Goal: Check status: Check status

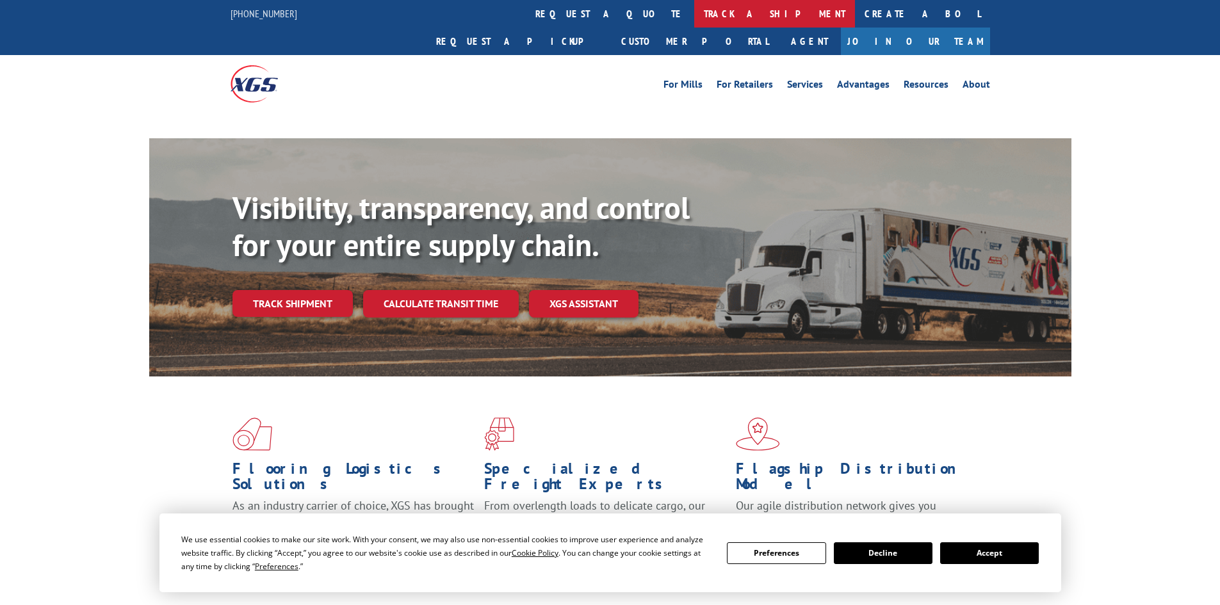
click at [694, 12] on link "track a shipment" at bounding box center [774, 14] width 161 height 28
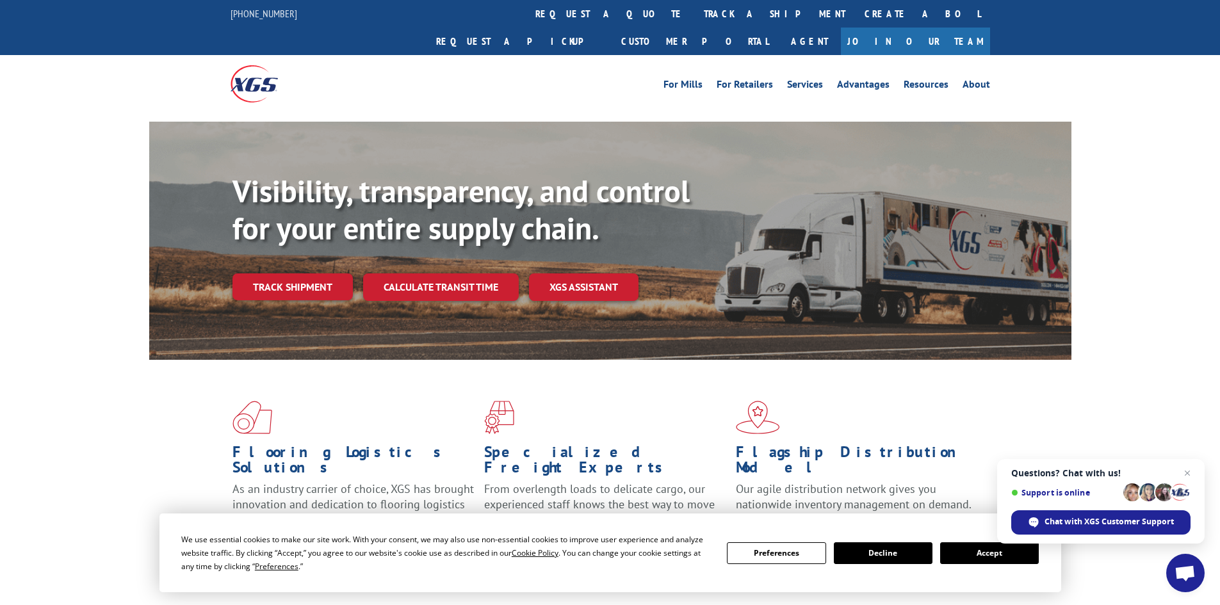
click at [1000, 555] on button "Accept" at bounding box center [989, 553] width 99 height 22
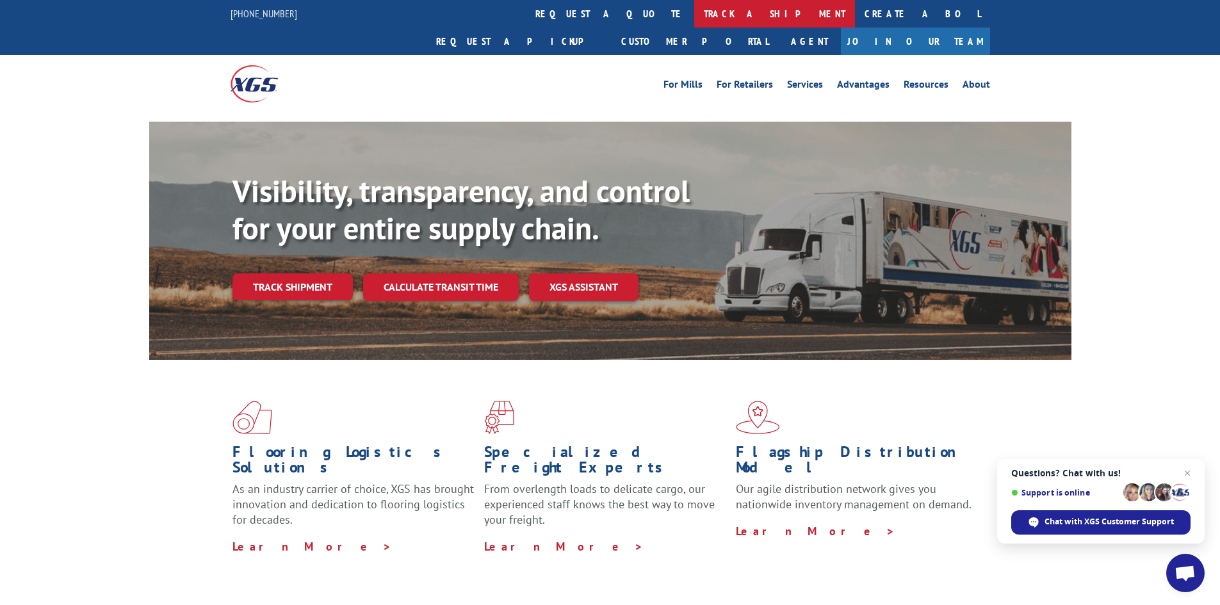
click at [694, 13] on link "track a shipment" at bounding box center [774, 14] width 161 height 28
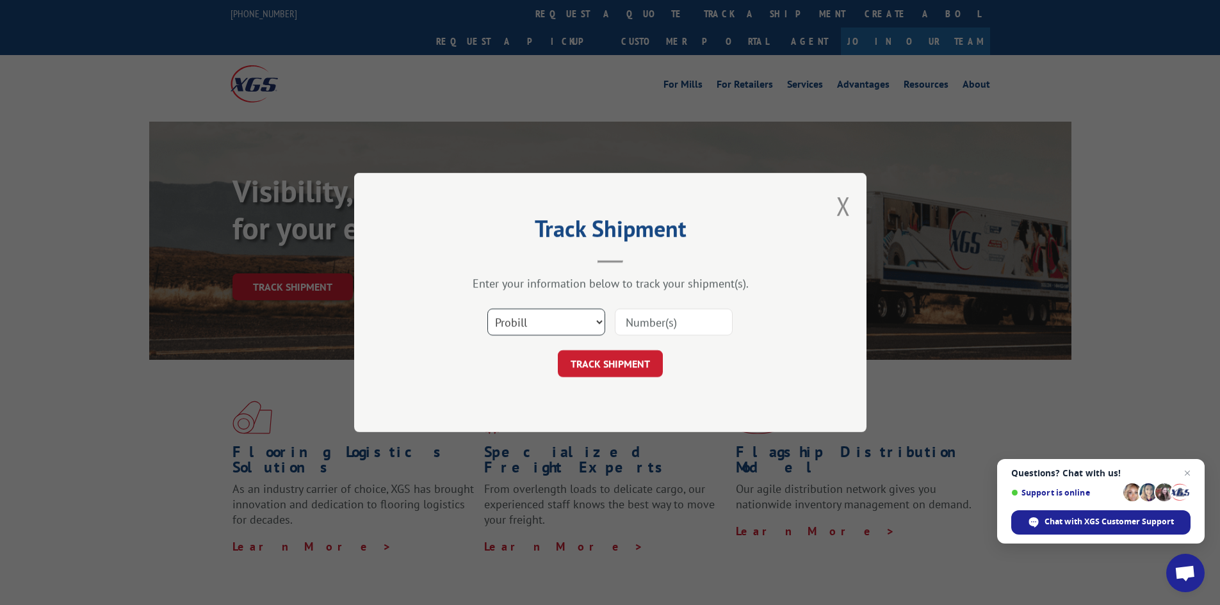
drag, startPoint x: 556, startPoint y: 321, endPoint x: 560, endPoint y: 335, distance: 14.0
click at [557, 321] on select "Select category... Probill BOL PO" at bounding box center [546, 322] width 118 height 27
select select "bol"
click at [487, 309] on select "Select category... Probill BOL PO" at bounding box center [546, 322] width 118 height 27
paste input "7068351"
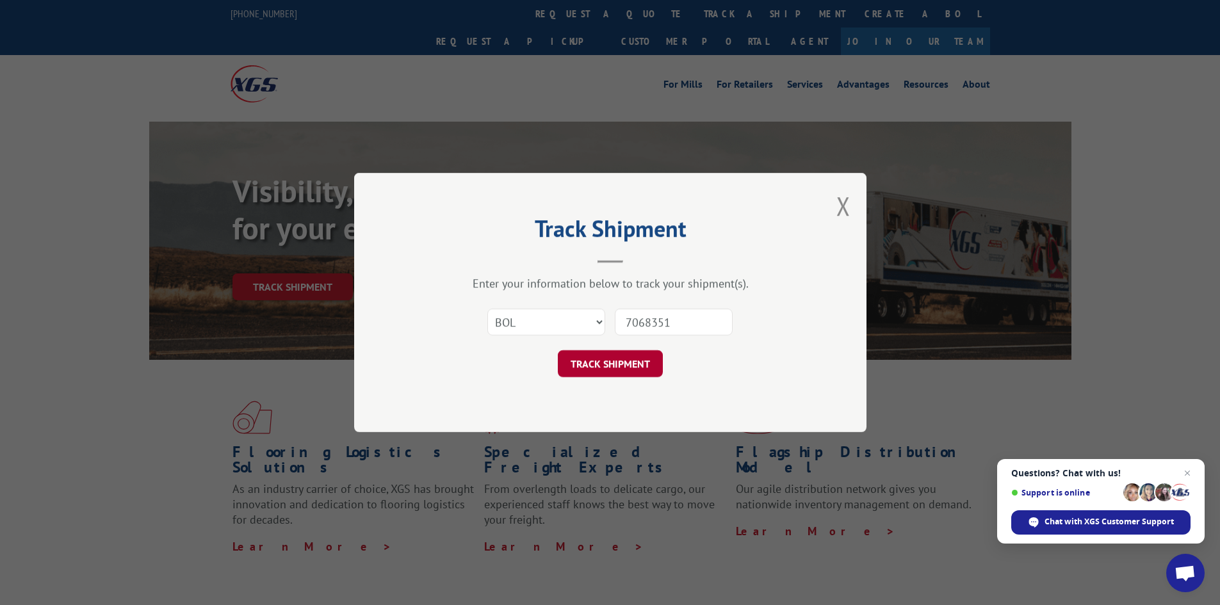
type input "7068351"
click at [608, 366] on button "TRACK SHIPMENT" at bounding box center [610, 363] width 105 height 27
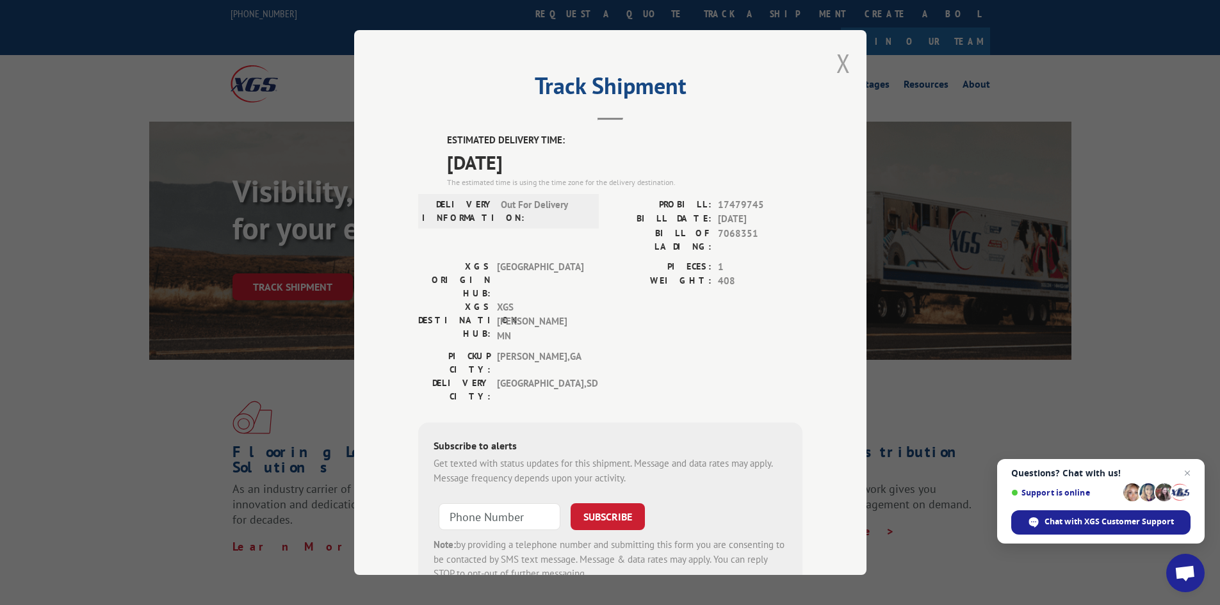
drag, startPoint x: 838, startPoint y: 63, endPoint x: 678, endPoint y: 82, distance: 161.2
click at [836, 64] on button "Close modal" at bounding box center [843, 63] width 14 height 34
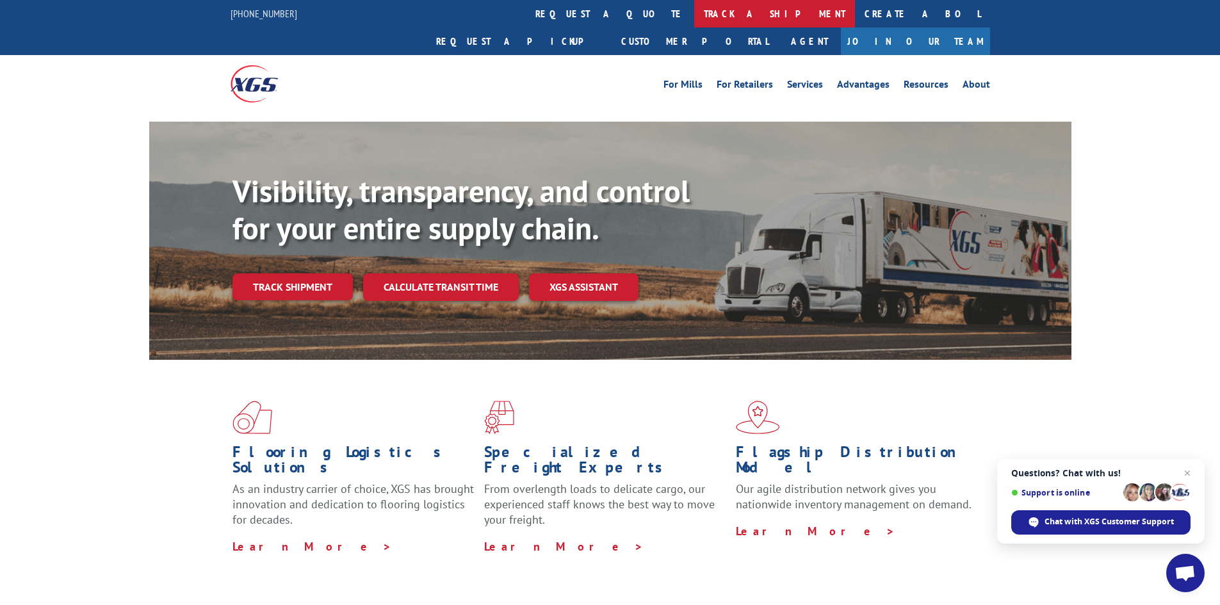
click at [694, 4] on link "track a shipment" at bounding box center [774, 14] width 161 height 28
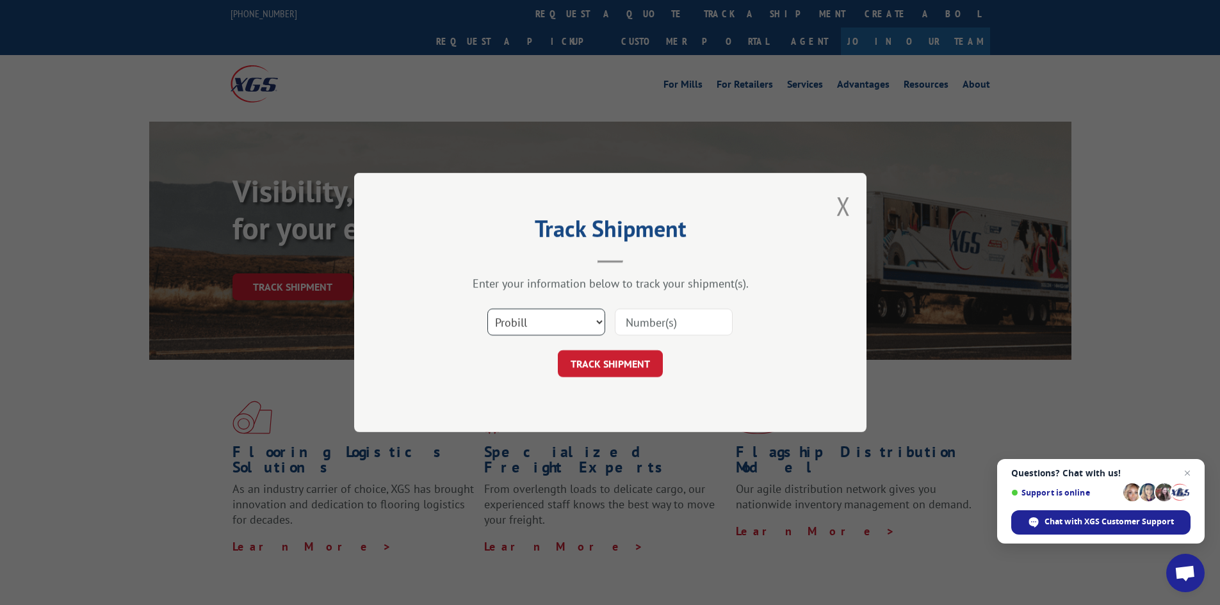
click at [554, 325] on select "Select category... Probill BOL PO" at bounding box center [546, 322] width 118 height 27
select select "bol"
click at [487, 309] on select "Select category... Probill BOL PO" at bounding box center [546, 322] width 118 height 27
paste input "7063887"
type input "7063887"
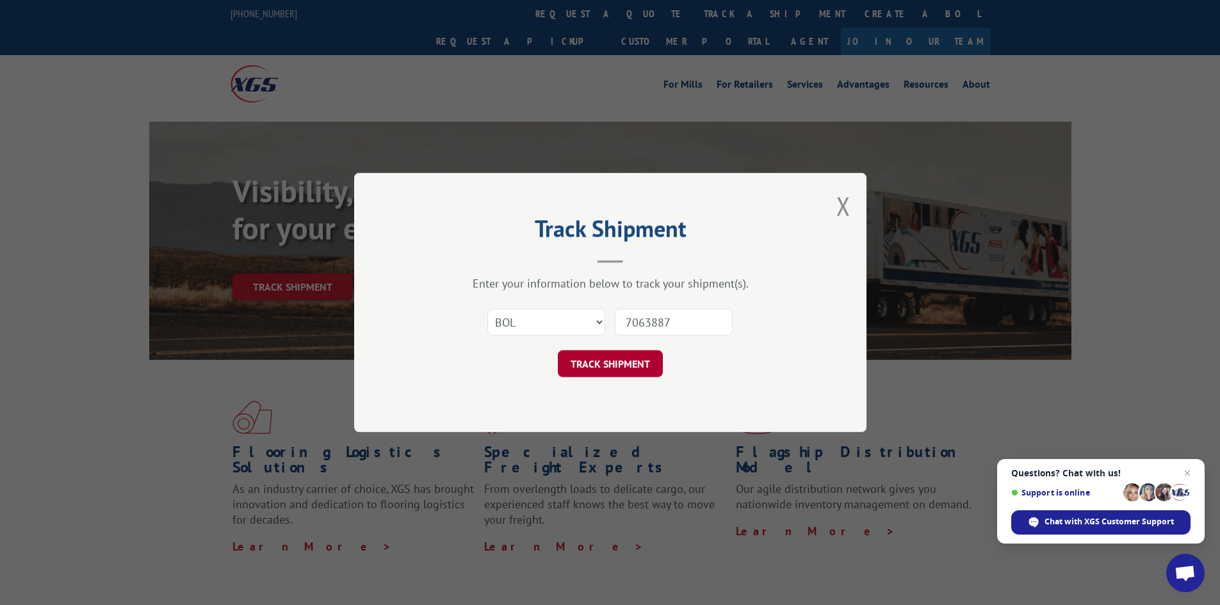
click at [609, 358] on button "TRACK SHIPMENT" at bounding box center [610, 363] width 105 height 27
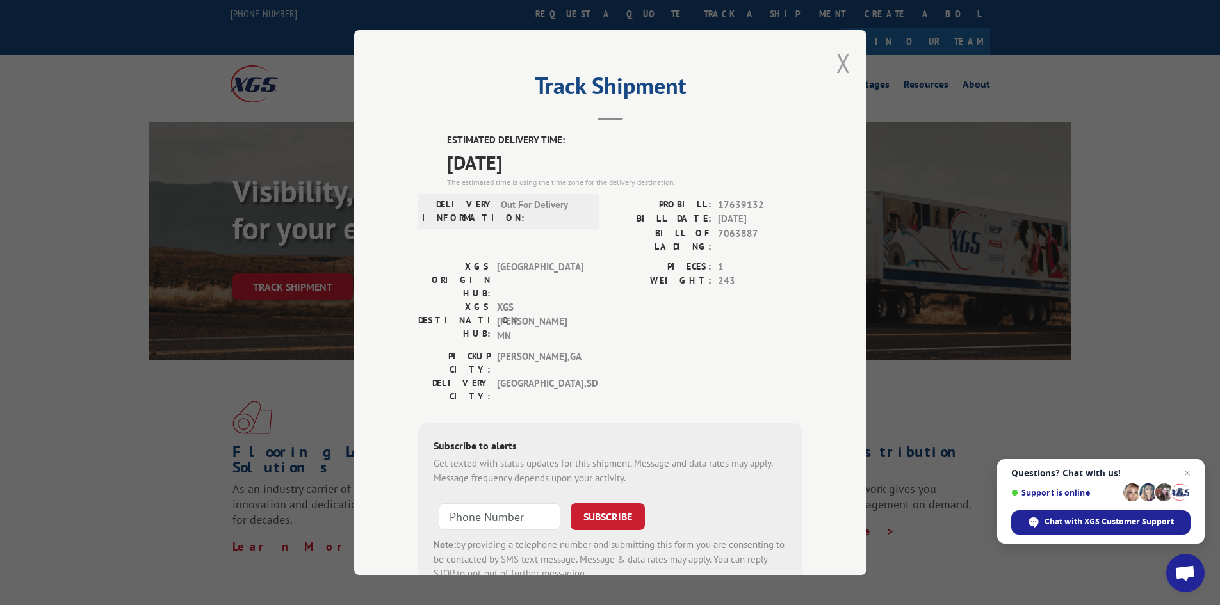
drag, startPoint x: 840, startPoint y: 62, endPoint x: 717, endPoint y: 42, distance: 124.5
click at [837, 62] on button "Close modal" at bounding box center [843, 63] width 14 height 34
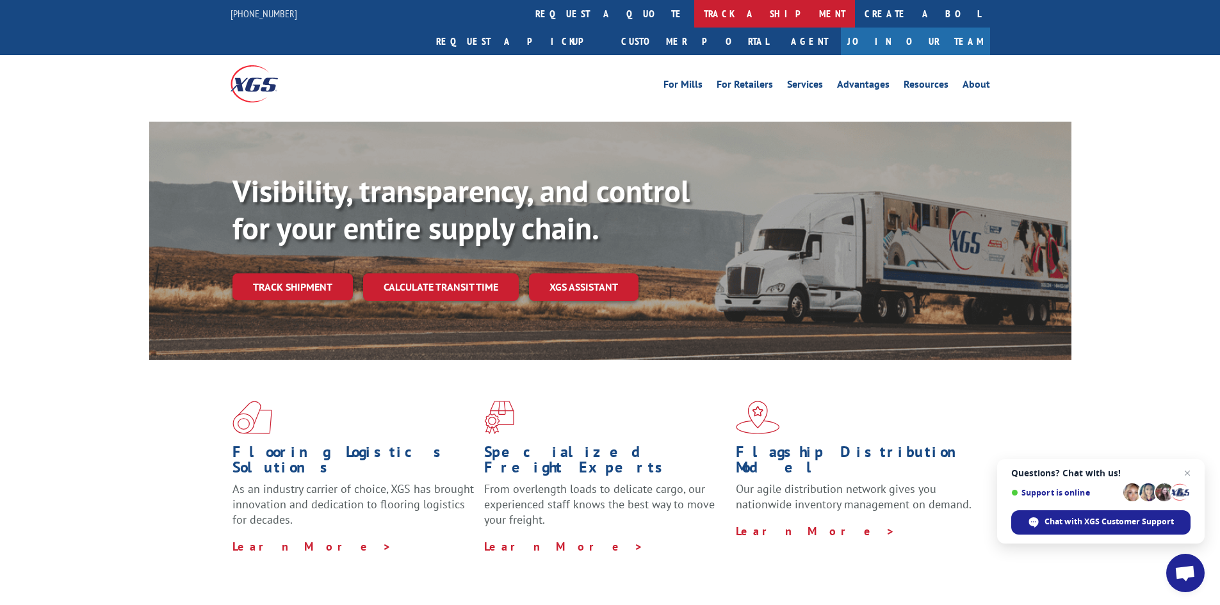
click at [694, 15] on link "track a shipment" at bounding box center [774, 14] width 161 height 28
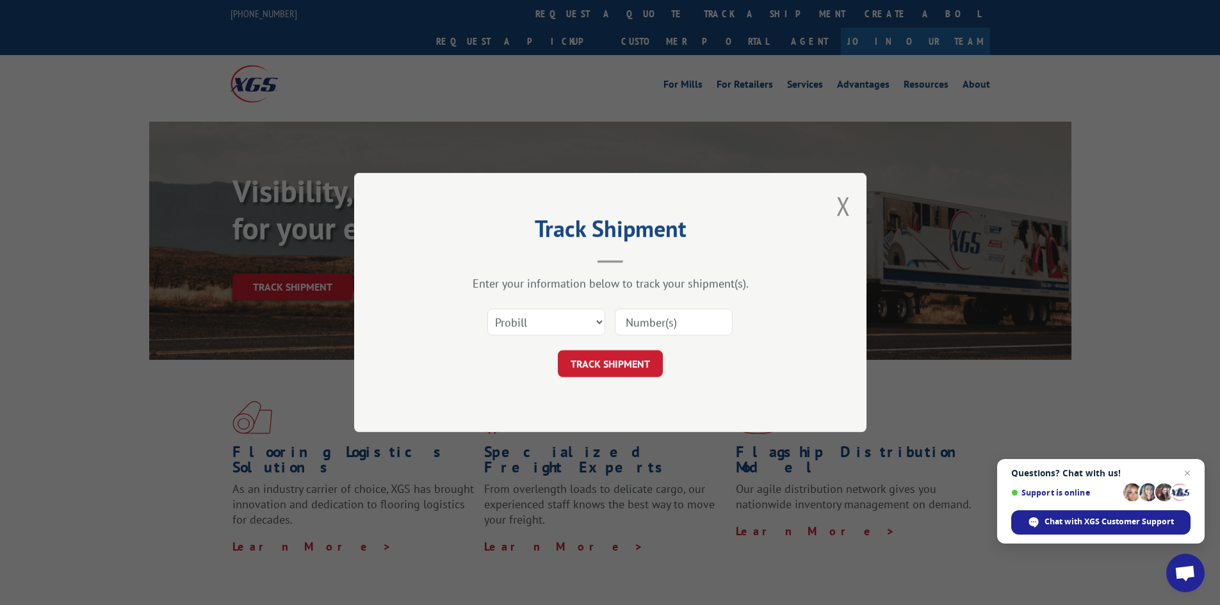
click at [548, 321] on div "Select category... Probill BOL PO" at bounding box center [546, 321] width 117 height 29
click at [537, 323] on select "Select category... Probill BOL PO" at bounding box center [546, 322] width 118 height 27
click at [487, 309] on select "Select category... Probill BOL PO" at bounding box center [546, 322] width 118 height 27
click at [582, 321] on select "Select category... Probill BOL PO" at bounding box center [546, 322] width 118 height 27
select select "po"
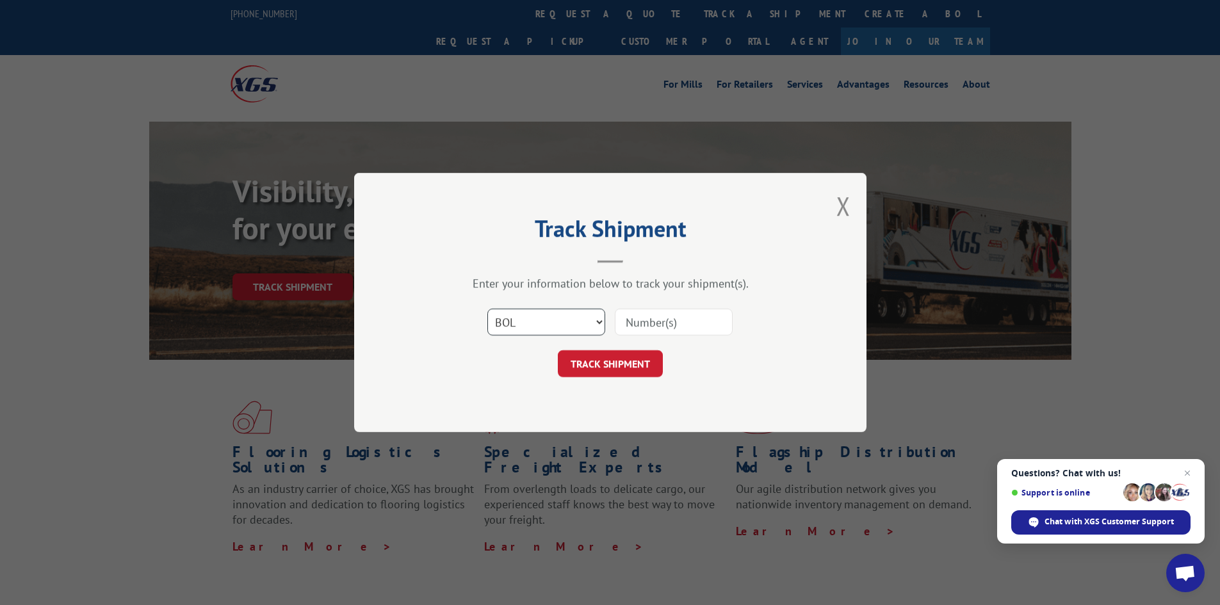
click at [487, 309] on select "Select category... Probill BOL PO" at bounding box center [546, 322] width 118 height 27
paste input "01536918"
type input "01536918"
click at [601, 366] on button "TRACK SHIPMENT" at bounding box center [610, 363] width 105 height 27
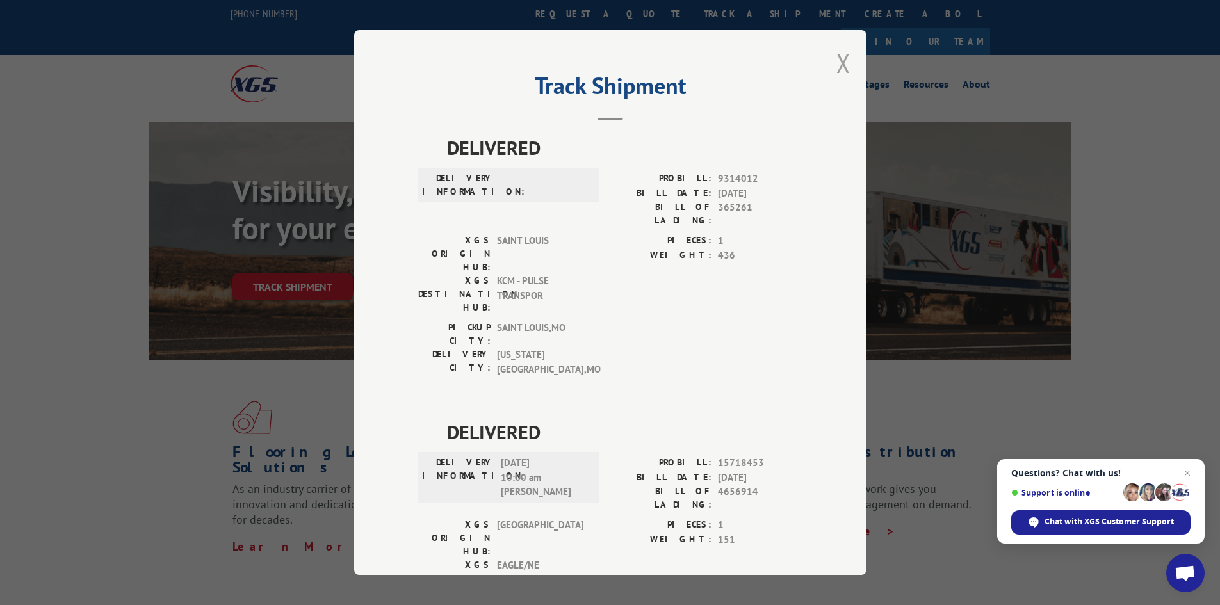
click at [838, 63] on button "Close modal" at bounding box center [843, 63] width 14 height 34
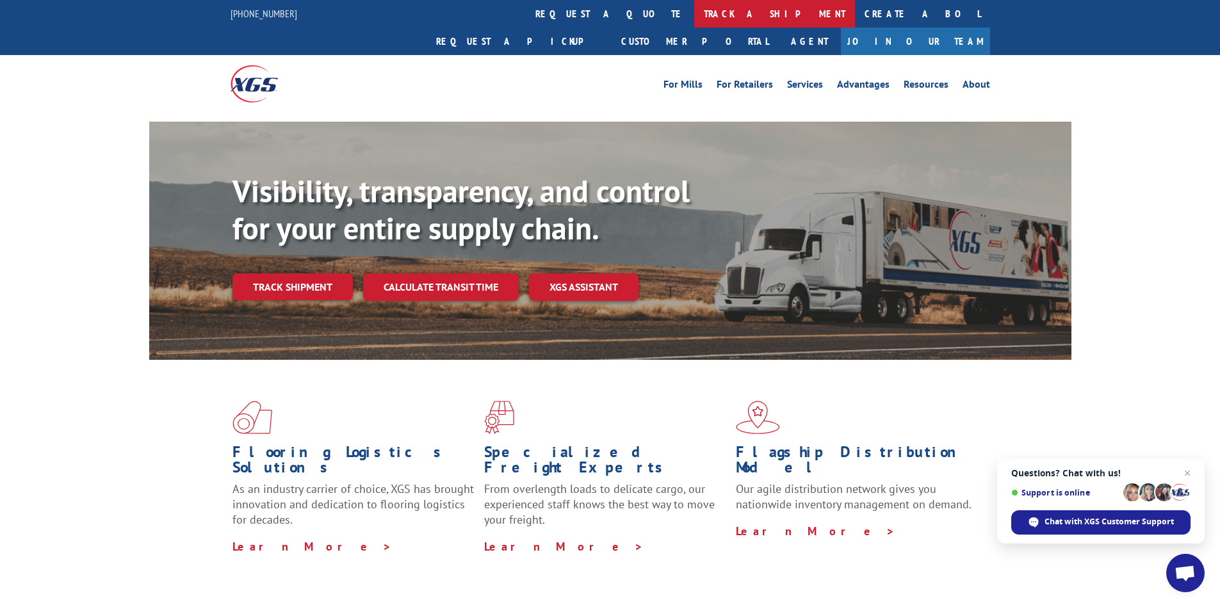
click at [694, 10] on link "track a shipment" at bounding box center [774, 14] width 161 height 28
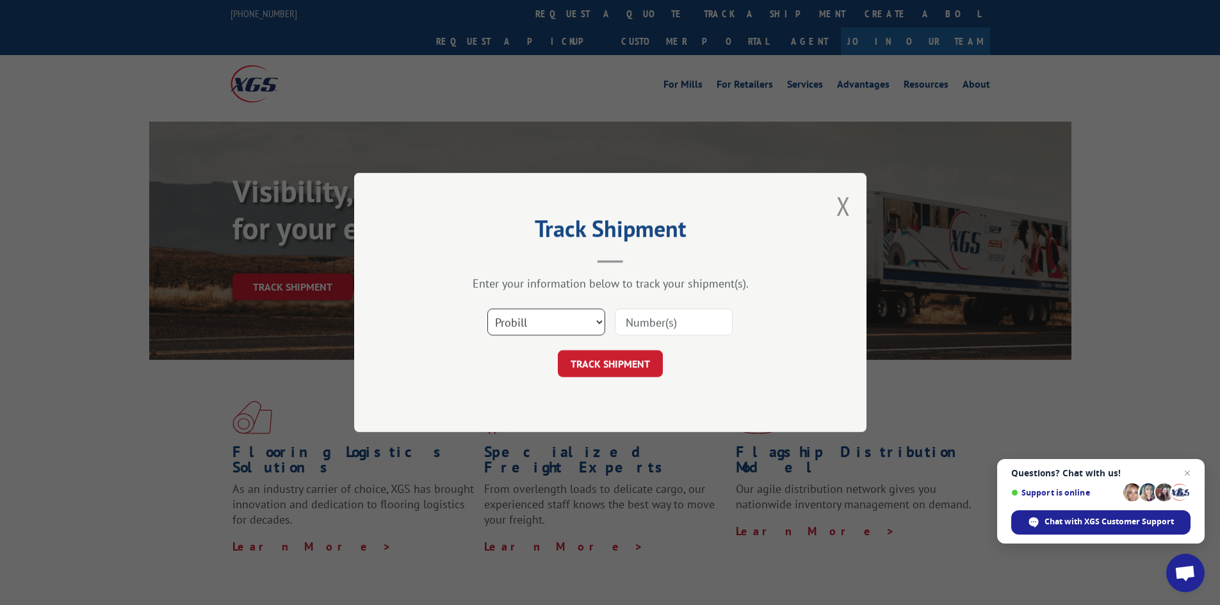
click at [549, 317] on select "Select category... Probill BOL PO" at bounding box center [546, 322] width 118 height 27
select select "bol"
click at [487, 309] on select "Select category... Probill BOL PO" at bounding box center [546, 322] width 118 height 27
paste input "5479099"
type input "5479099"
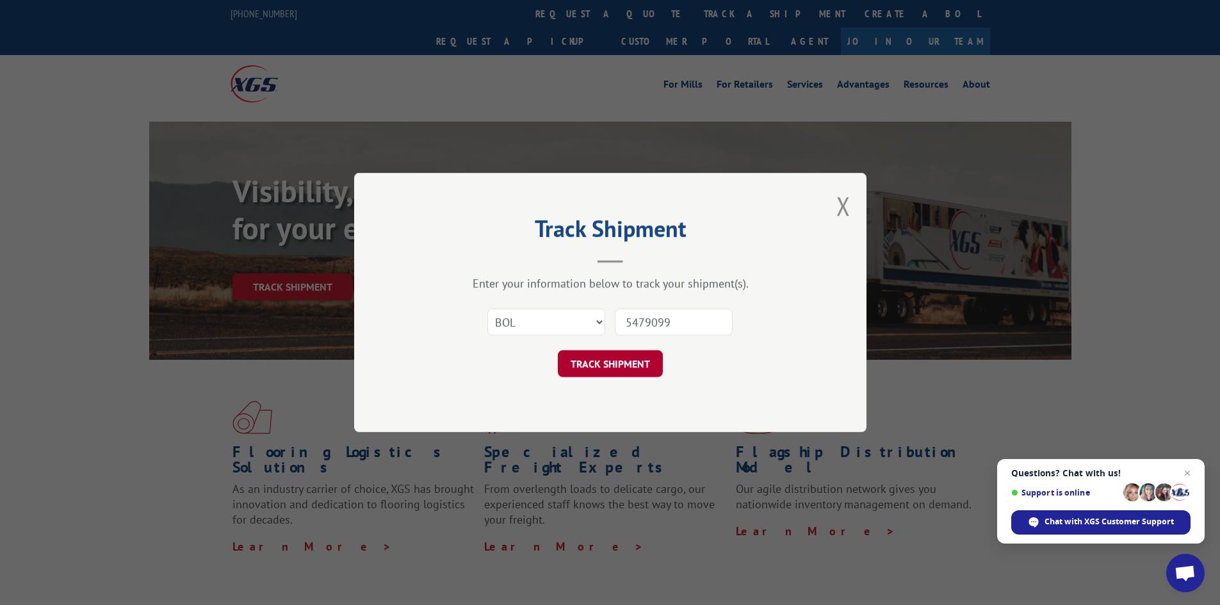
click at [622, 359] on button "TRACK SHIPMENT" at bounding box center [610, 363] width 105 height 27
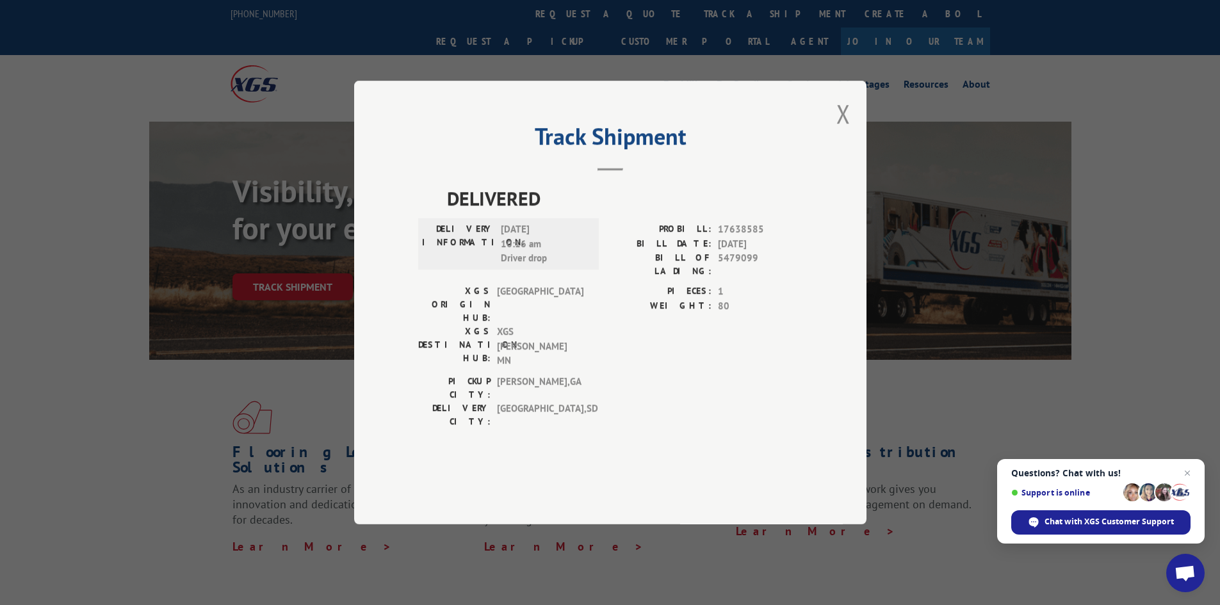
click at [856, 145] on div "Track Shipment DELIVERED DELIVERY INFORMATION: [DATE] 10:16 am Driver drop PROB…" at bounding box center [610, 303] width 512 height 444
click at [845, 131] on button "Close modal" at bounding box center [843, 114] width 14 height 34
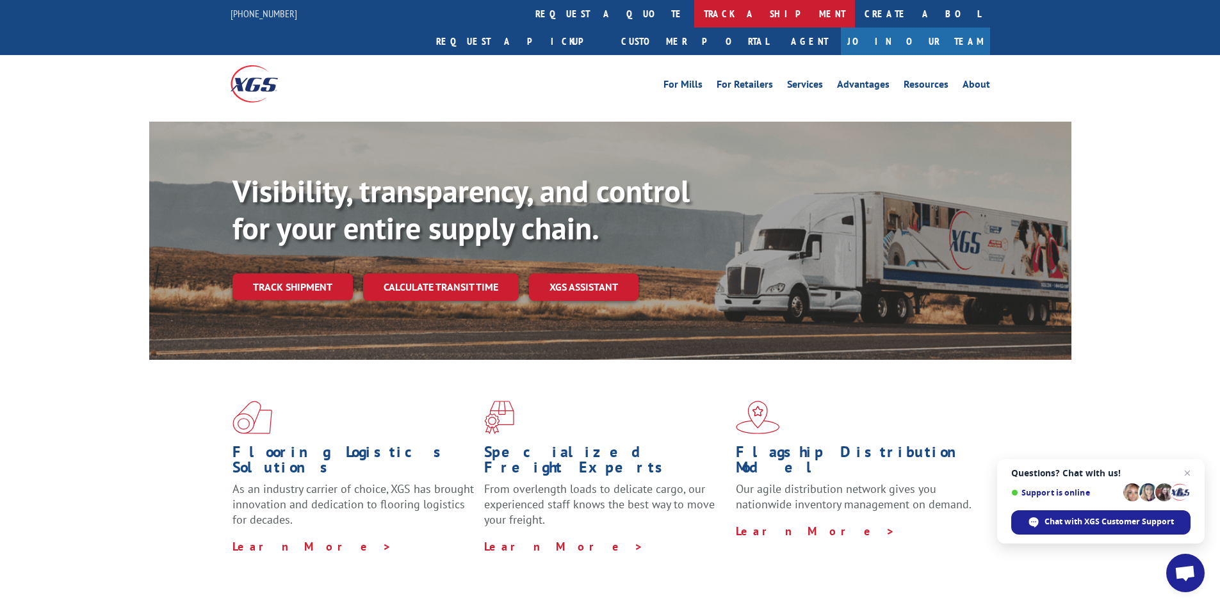
click at [694, 12] on link "track a shipment" at bounding box center [774, 14] width 161 height 28
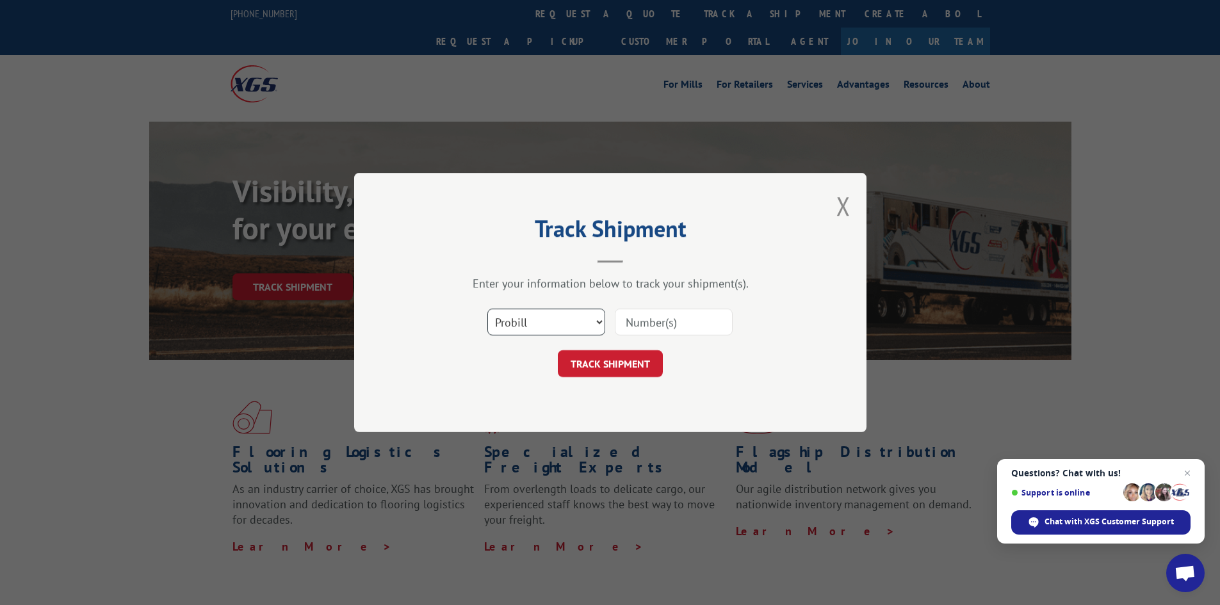
click at [537, 323] on select "Select category... Probill BOL PO" at bounding box center [546, 322] width 118 height 27
select select "bol"
click at [487, 309] on select "Select category... Probill BOL PO" at bounding box center [546, 322] width 118 height 27
paste input "17262436"
type input "17262436"
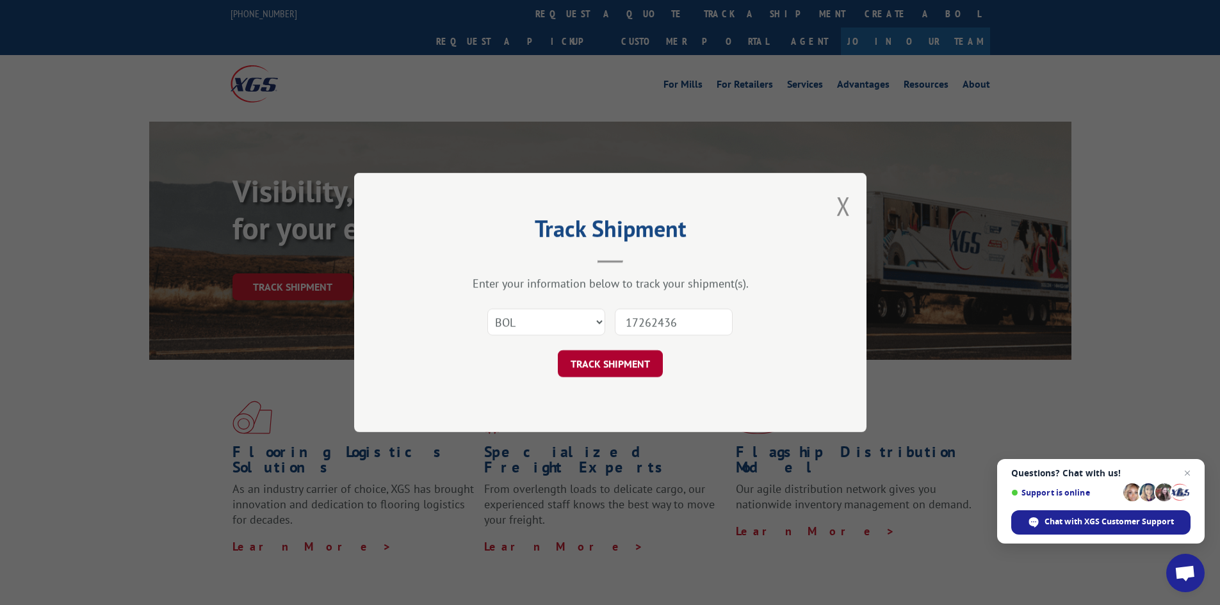
click at [610, 361] on button "TRACK SHIPMENT" at bounding box center [610, 363] width 105 height 27
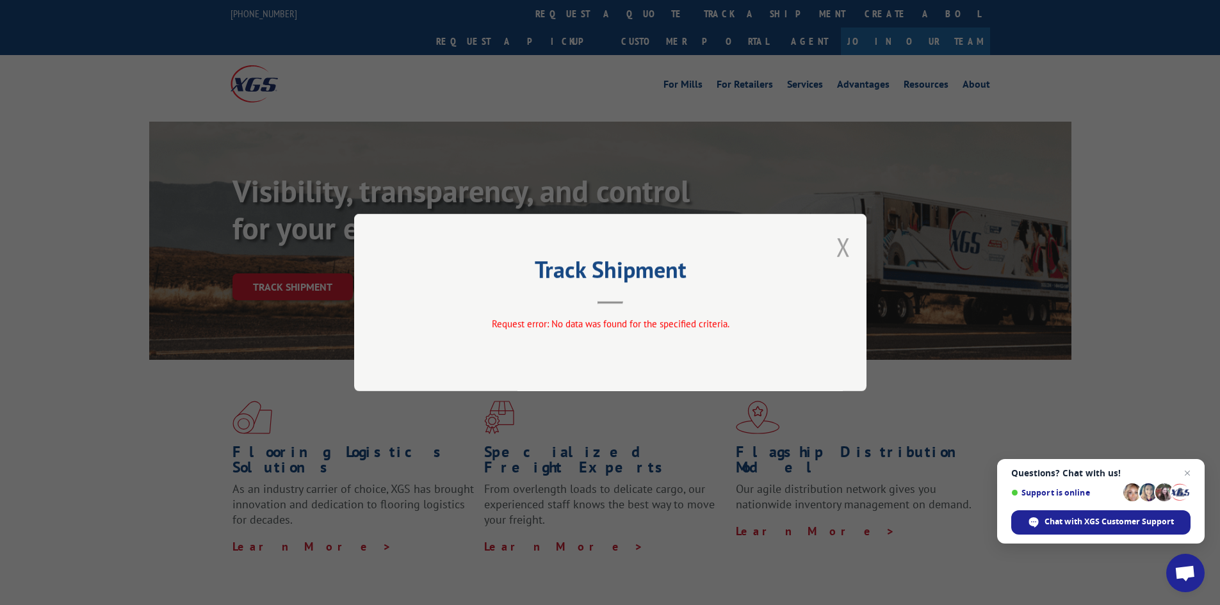
click at [840, 247] on button "Close modal" at bounding box center [843, 247] width 14 height 34
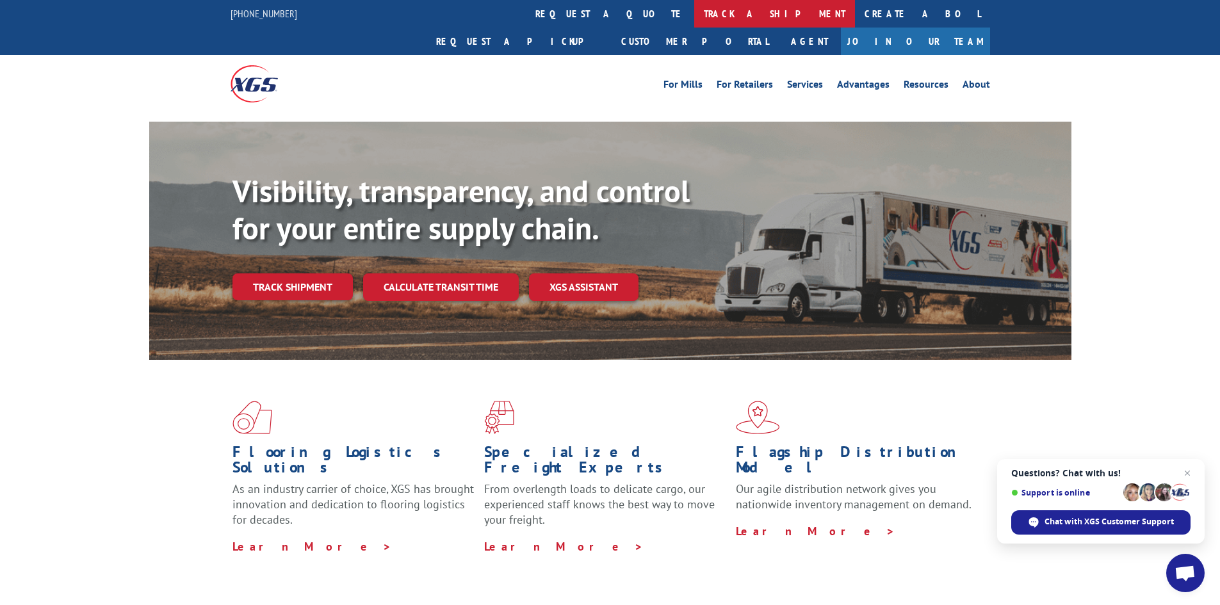
click at [694, 12] on link "track a shipment" at bounding box center [774, 14] width 161 height 28
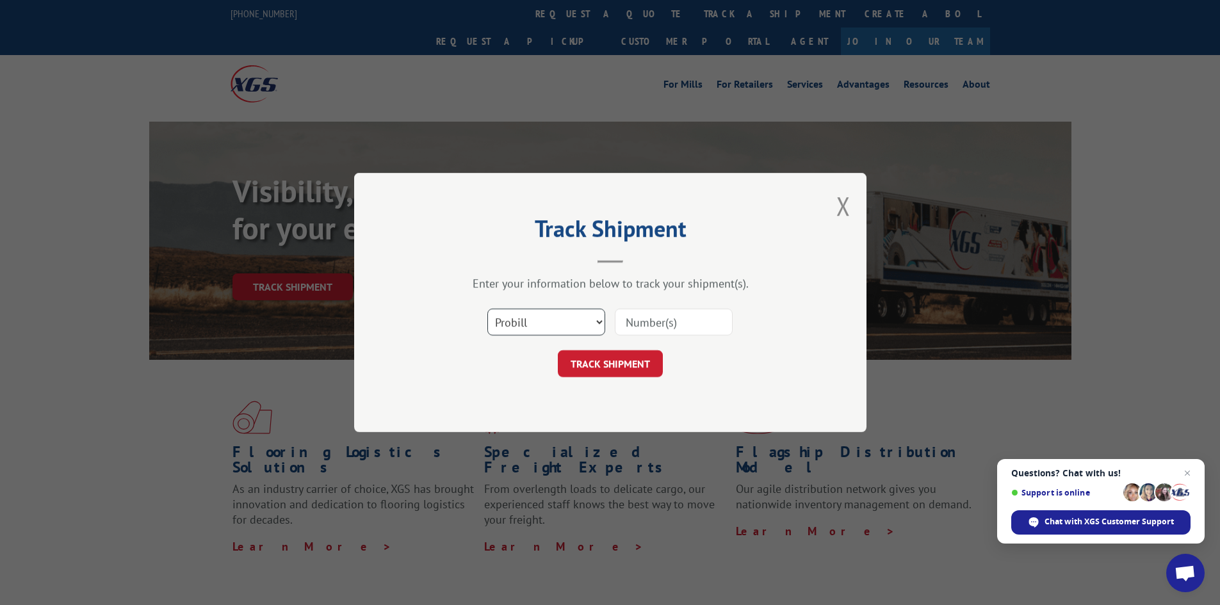
click at [556, 320] on select "Select category... Probill BOL PO" at bounding box center [546, 322] width 118 height 27
select select "bol"
click at [487, 309] on select "Select category... Probill BOL PO" at bounding box center [546, 322] width 118 height 27
paste input "5607402"
type input "5607402"
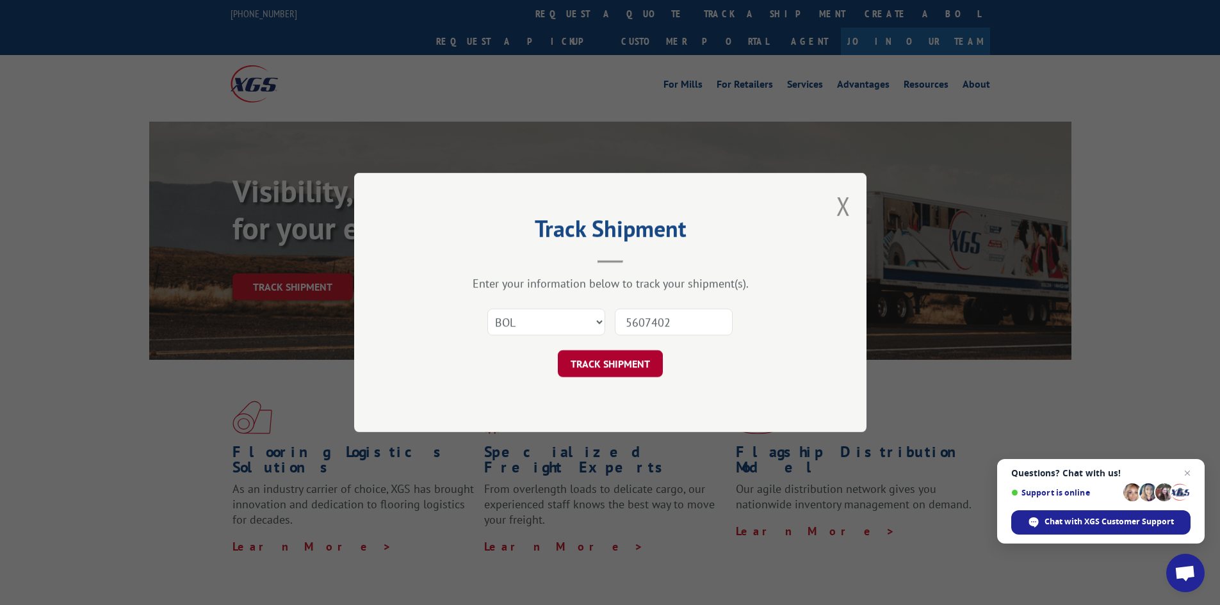
click at [612, 367] on button "TRACK SHIPMENT" at bounding box center [610, 363] width 105 height 27
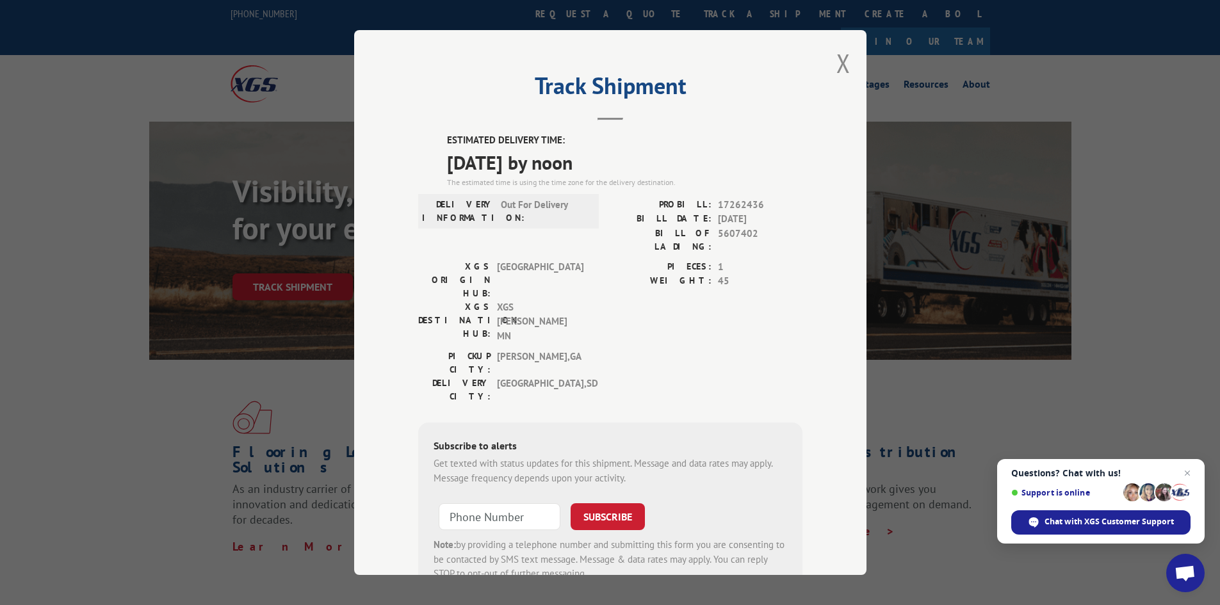
click at [845, 64] on div "Track Shipment ESTIMATED DELIVERY TIME: [DATE] by noon The estimated time is us…" at bounding box center [610, 302] width 512 height 545
click at [839, 58] on button "Close modal" at bounding box center [843, 63] width 14 height 34
